Goal: Use online tool/utility: Utilize a website feature to perform a specific function

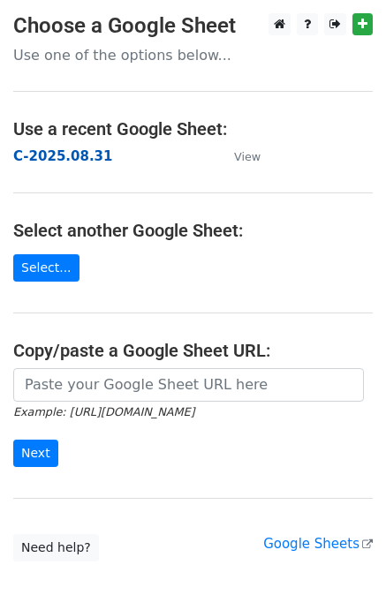
click at [48, 154] on strong "C-2025.08.31" at bounding box center [62, 156] width 99 height 16
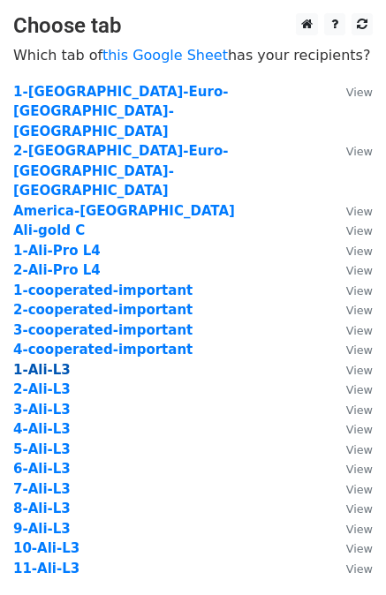
click at [40, 362] on strong "1-Ali-L3" at bounding box center [41, 370] width 57 height 16
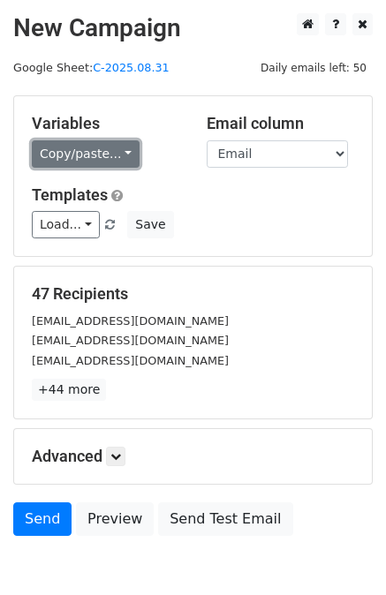
click at [120, 153] on link "Copy/paste..." at bounding box center [86, 153] width 108 height 27
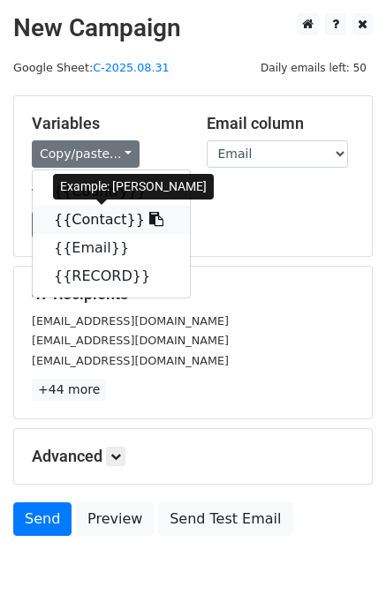
click at [108, 214] on link "{{Contact}}" at bounding box center [111, 220] width 157 height 28
